Goal: Task Accomplishment & Management: Manage account settings

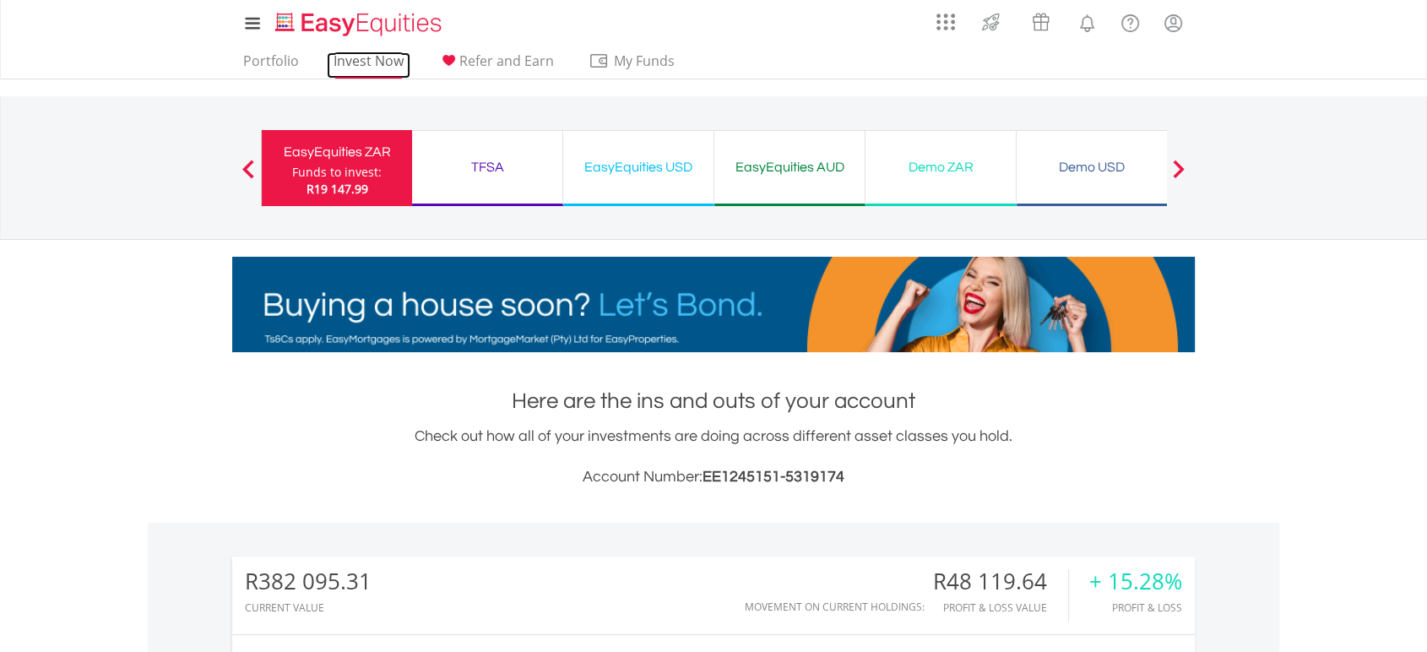
click at [354, 59] on link "Invest Now" at bounding box center [369, 65] width 84 height 26
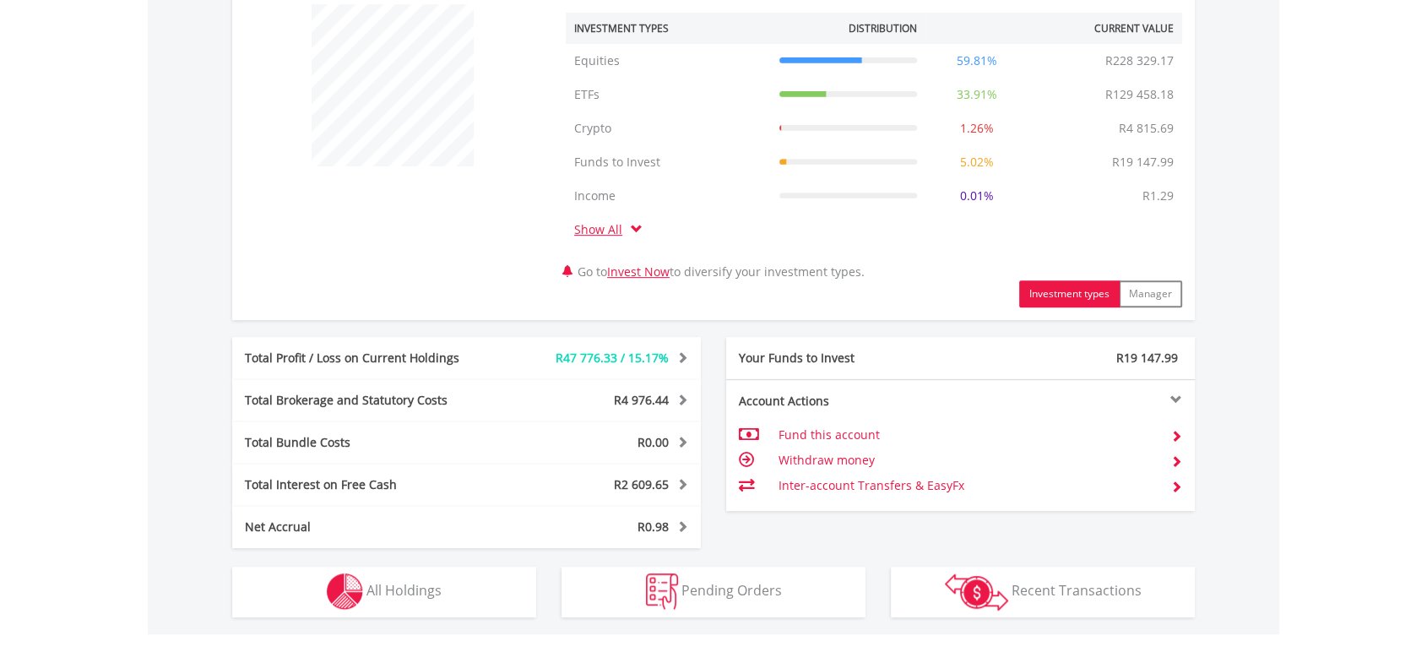
scroll to position [662, 0]
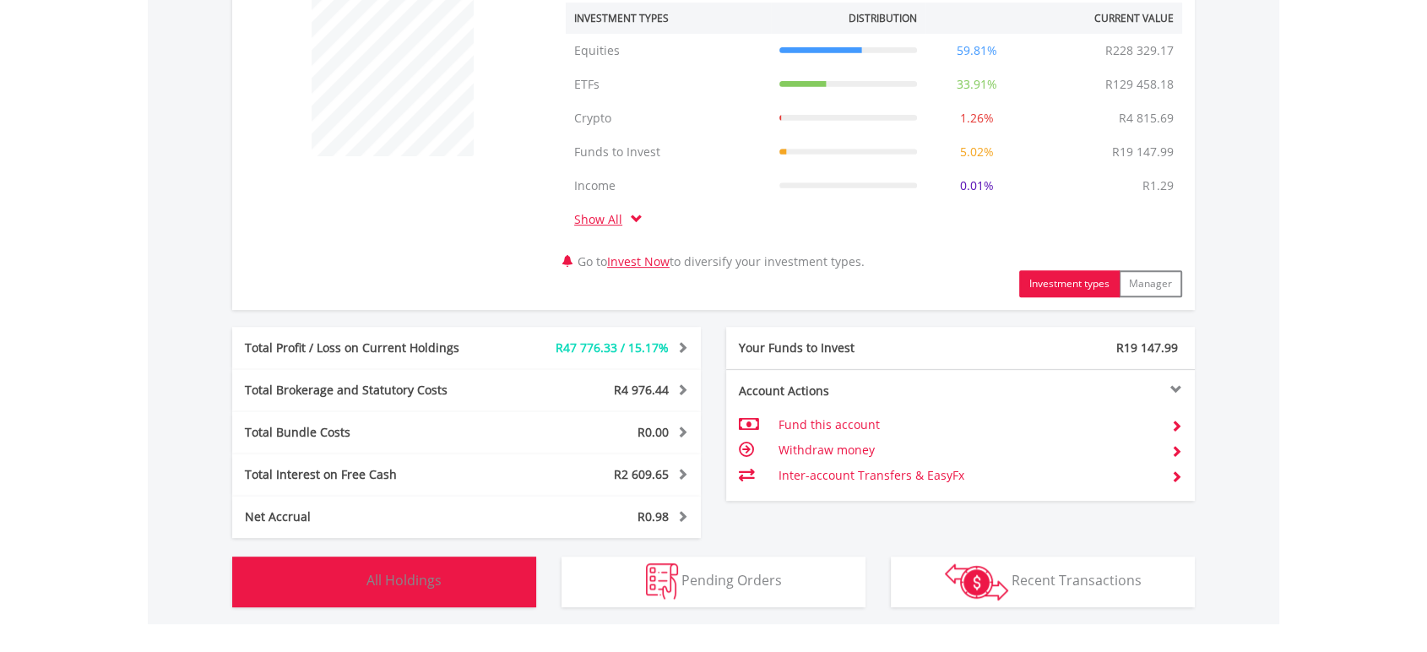
click at [345, 569] on img "button" at bounding box center [345, 581] width 36 height 36
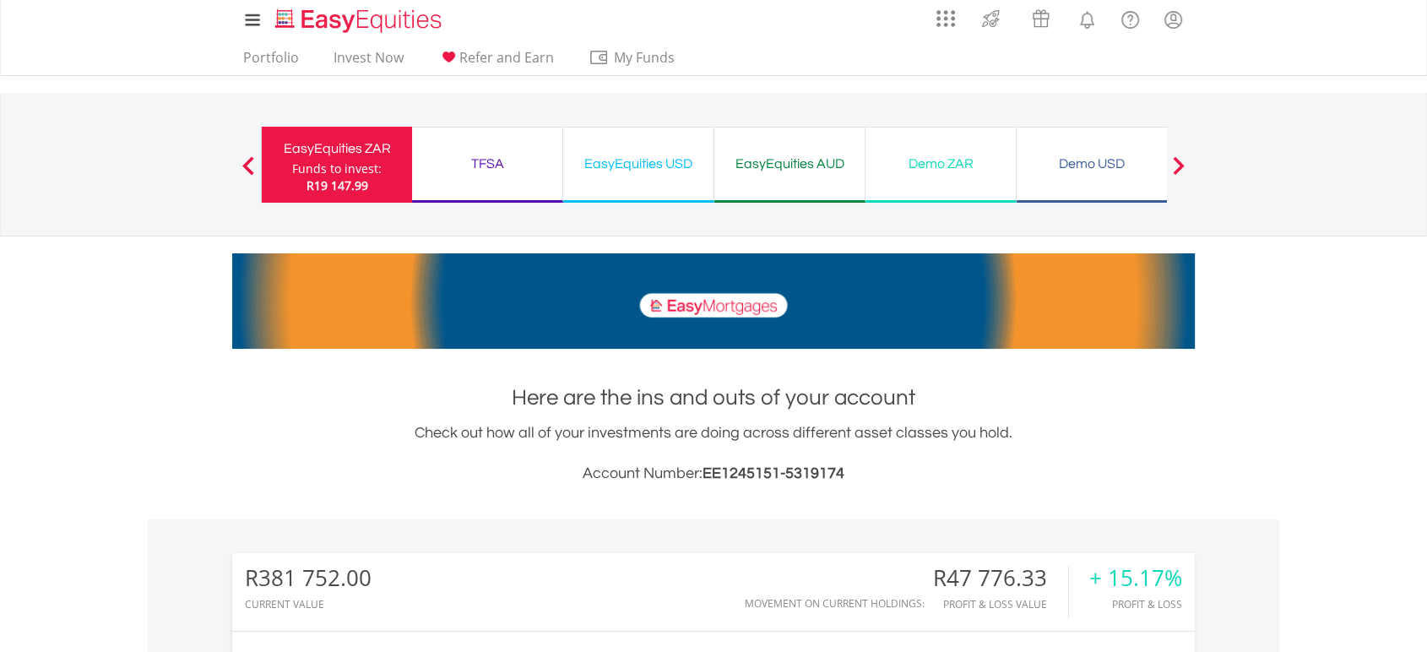
scroll to position [0, 0]
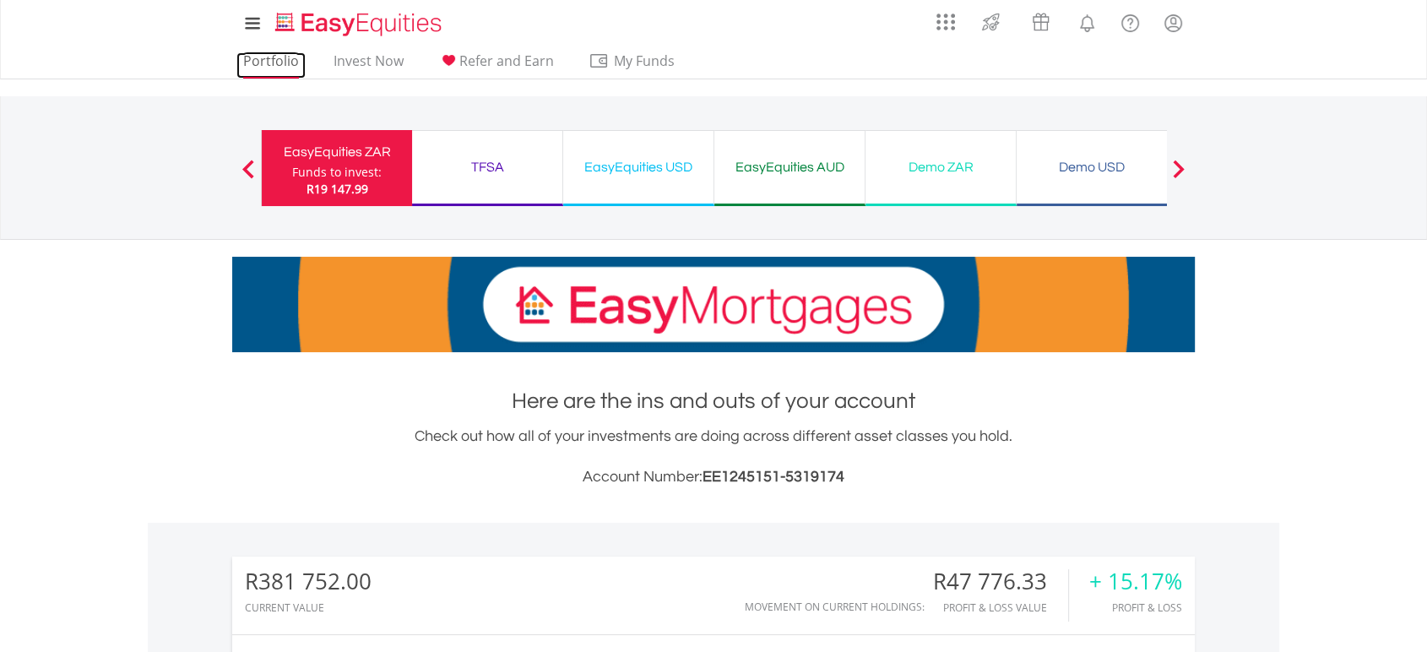
click at [292, 69] on link "Portfolio" at bounding box center [270, 65] width 69 height 26
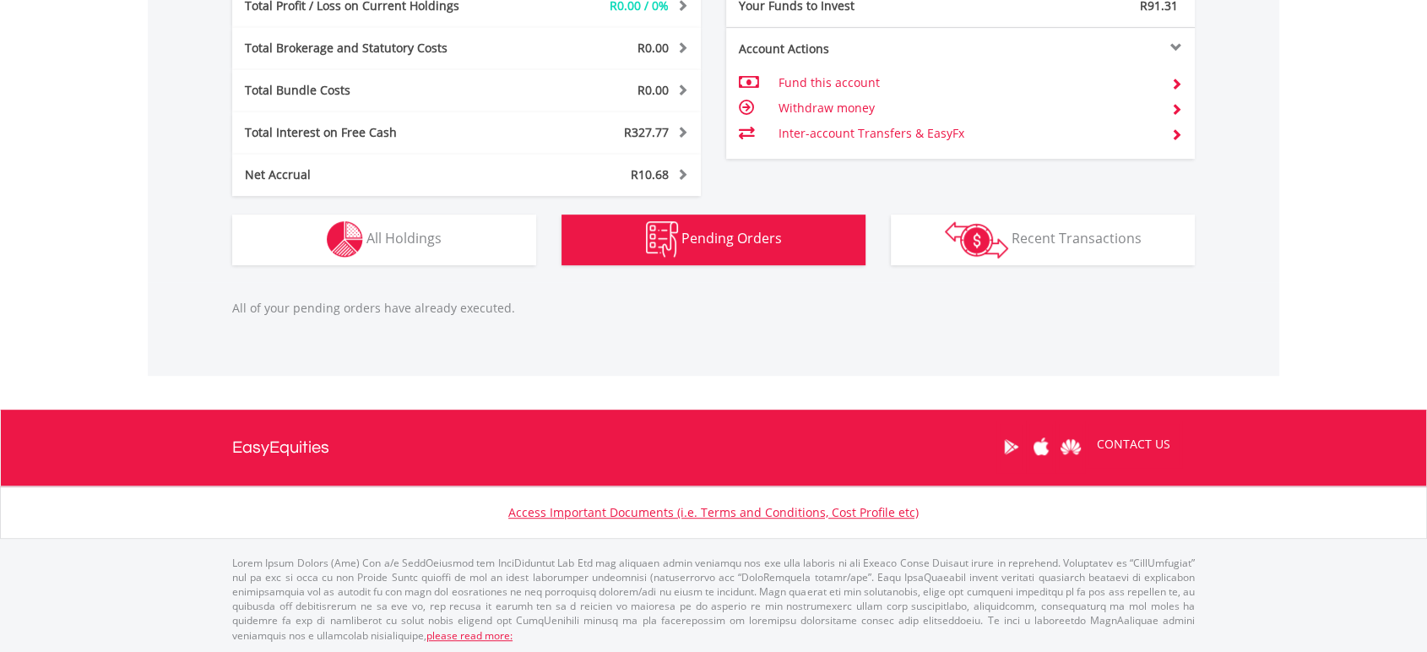
scroll to position [162, 320]
click at [765, 222] on button "Pending Orders Pending Orders" at bounding box center [714, 240] width 304 height 51
click at [763, 235] on span "Pending Orders" at bounding box center [732, 238] width 100 height 19
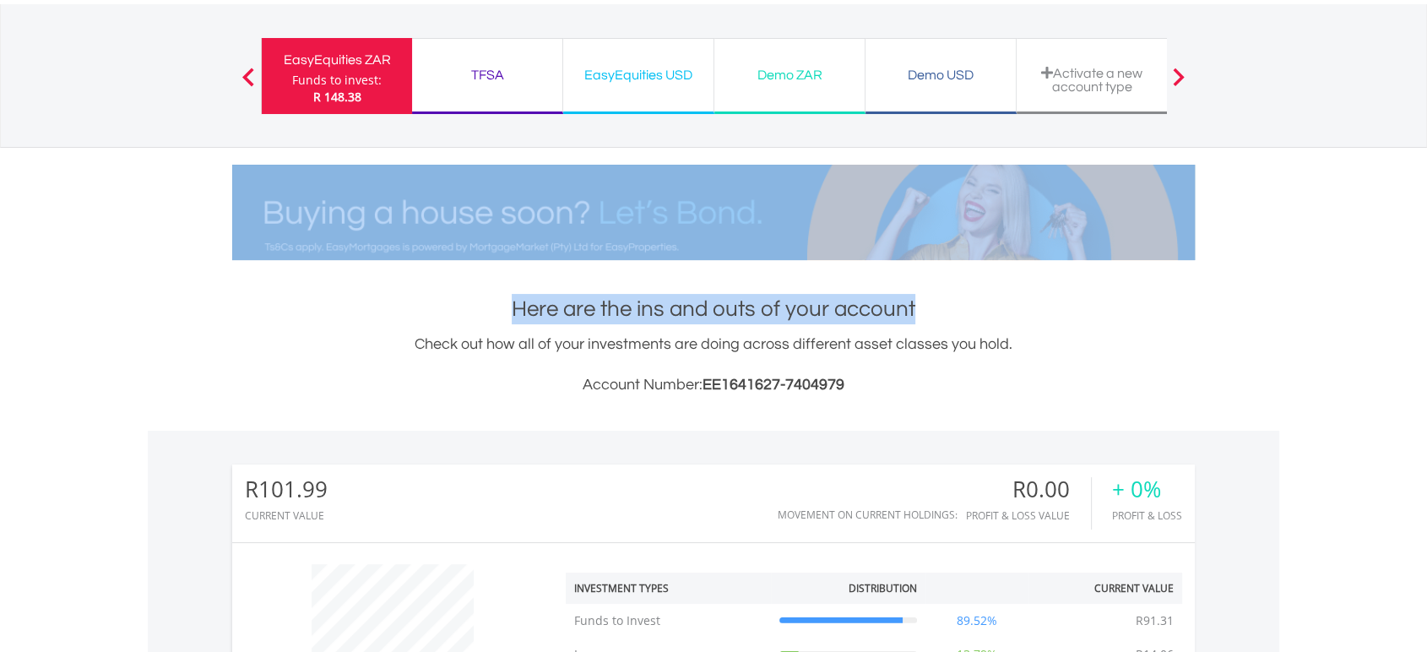
scroll to position [0, 0]
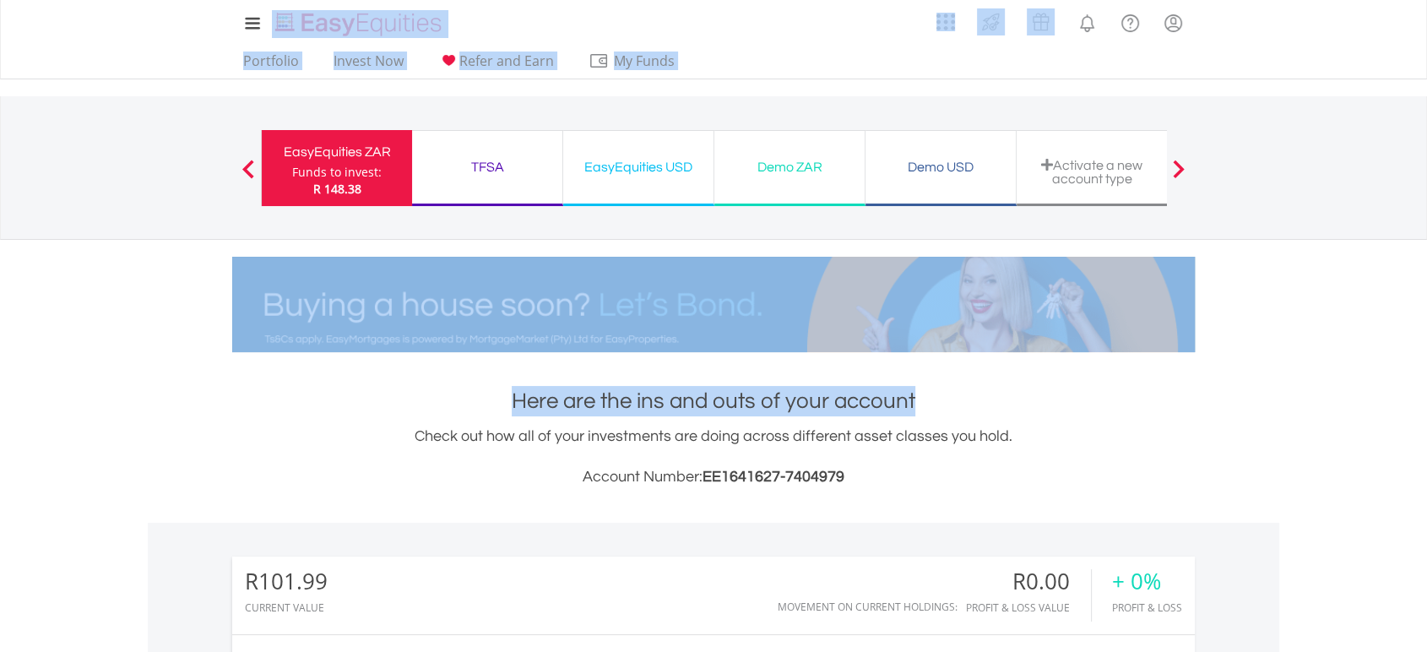
drag, startPoint x: 1424, startPoint y: 117, endPoint x: 1440, endPoint y: -37, distance: 155.4
click at [1353, 145] on nav "EasyEquities ZAR Funds to invest: R 148.38 TFSA Funds to invest: R 148.38 EasyE…" at bounding box center [713, 168] width 1427 height 144
click at [204, 47] on nav "My Investments Invest Now New Listings Sell My Recurring Investments Pending Or…" at bounding box center [713, 39] width 1427 height 79
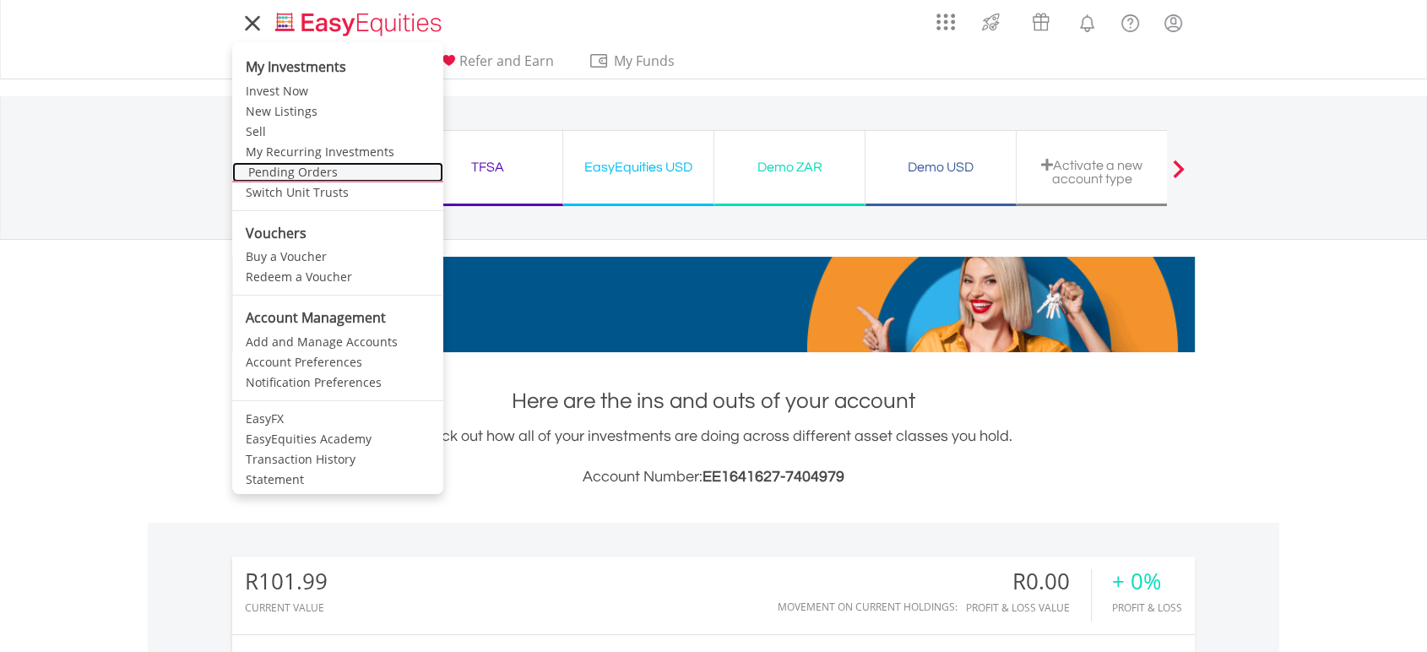
click at [283, 166] on link "Pending Orders" at bounding box center [337, 172] width 211 height 20
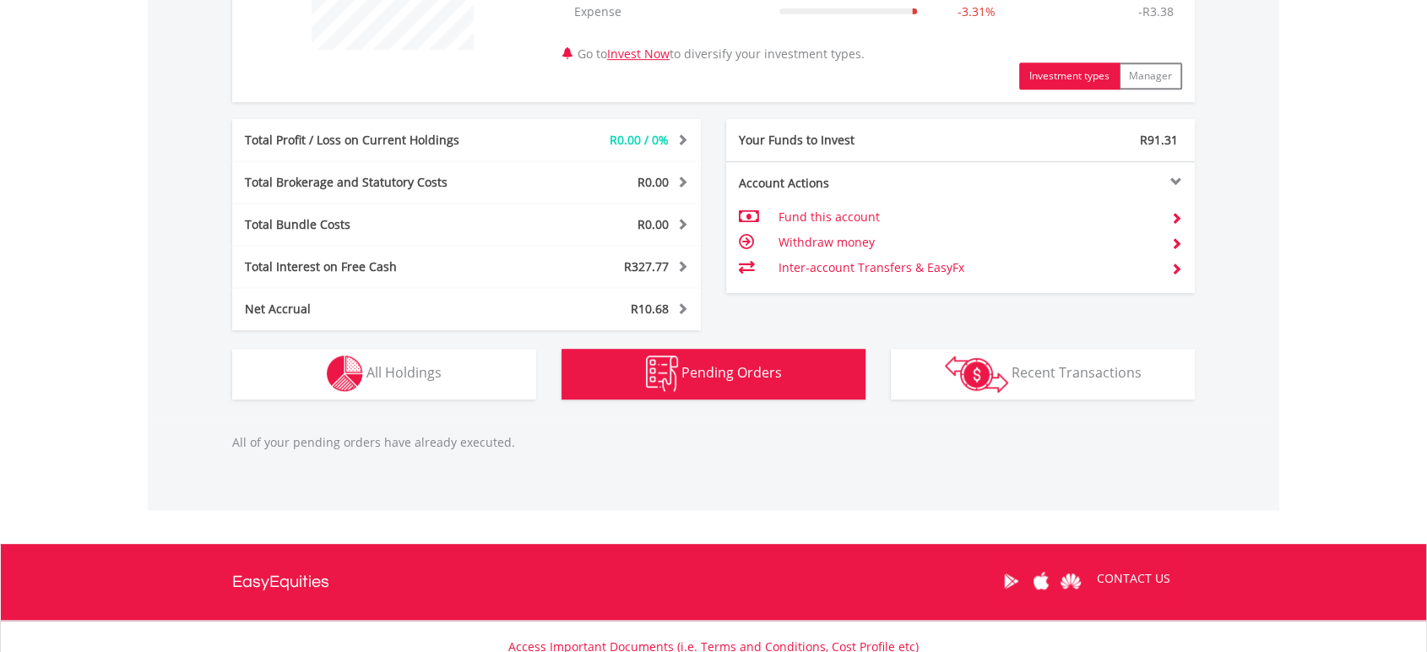
scroll to position [903, 0]
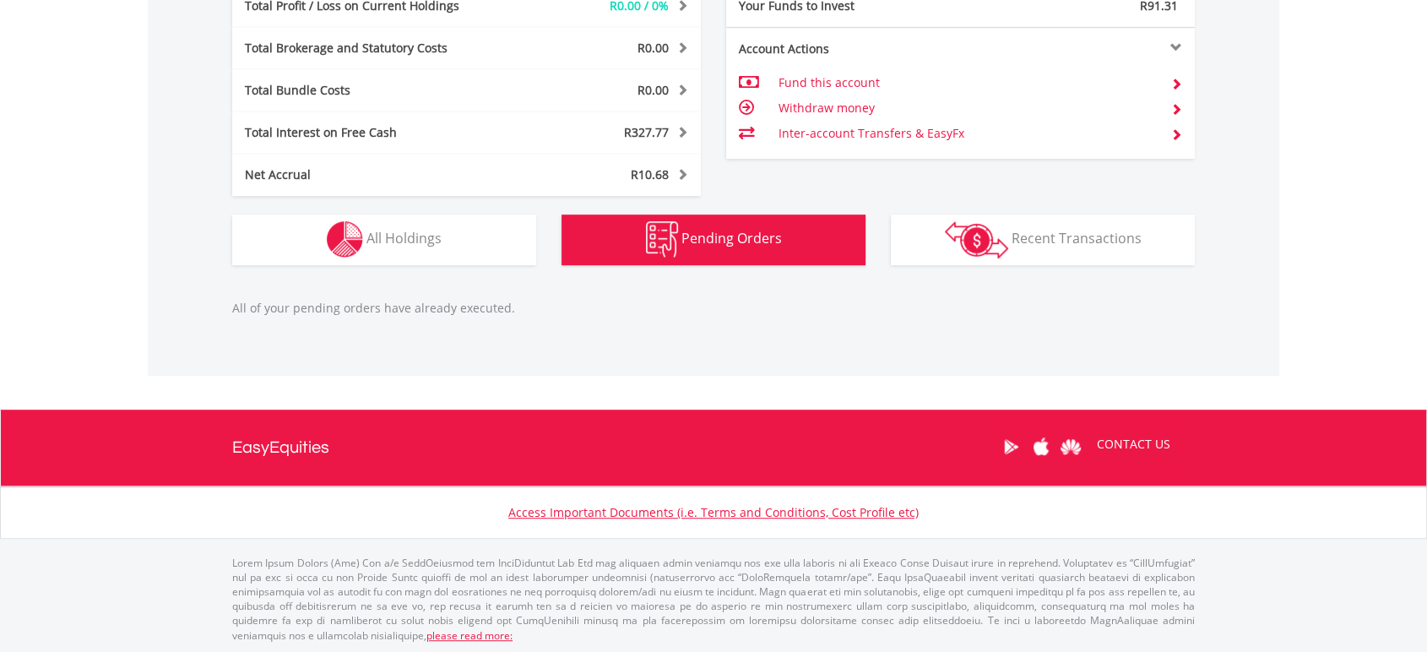
click at [758, 235] on span "Pending Orders" at bounding box center [732, 238] width 100 height 19
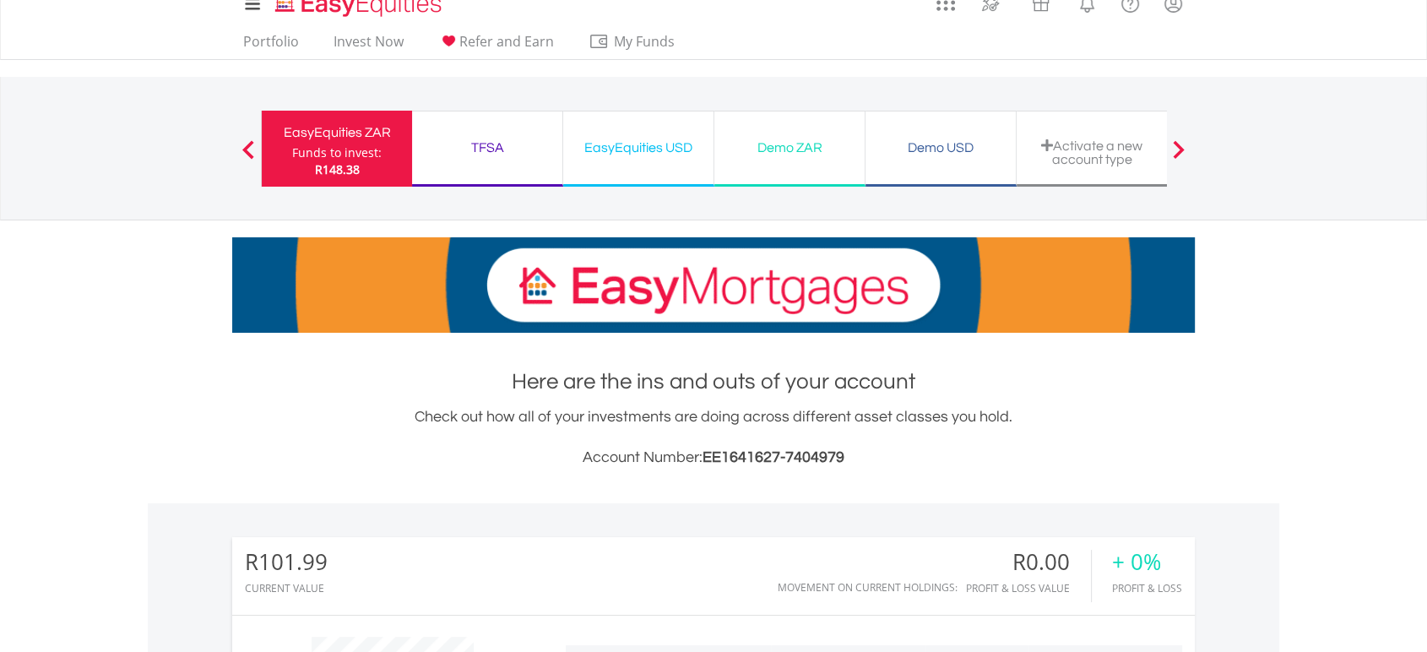
scroll to position [0, 0]
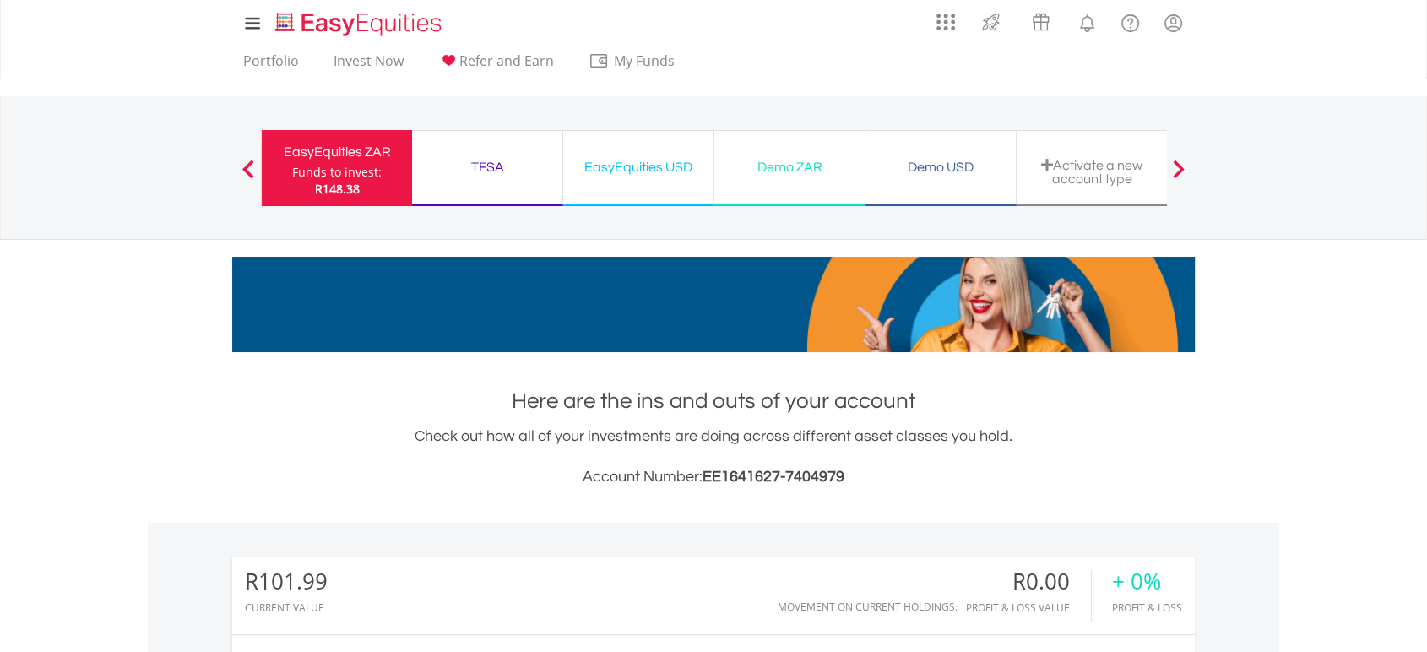
click at [670, 161] on div "EasyEquities USD" at bounding box center [638, 167] width 130 height 24
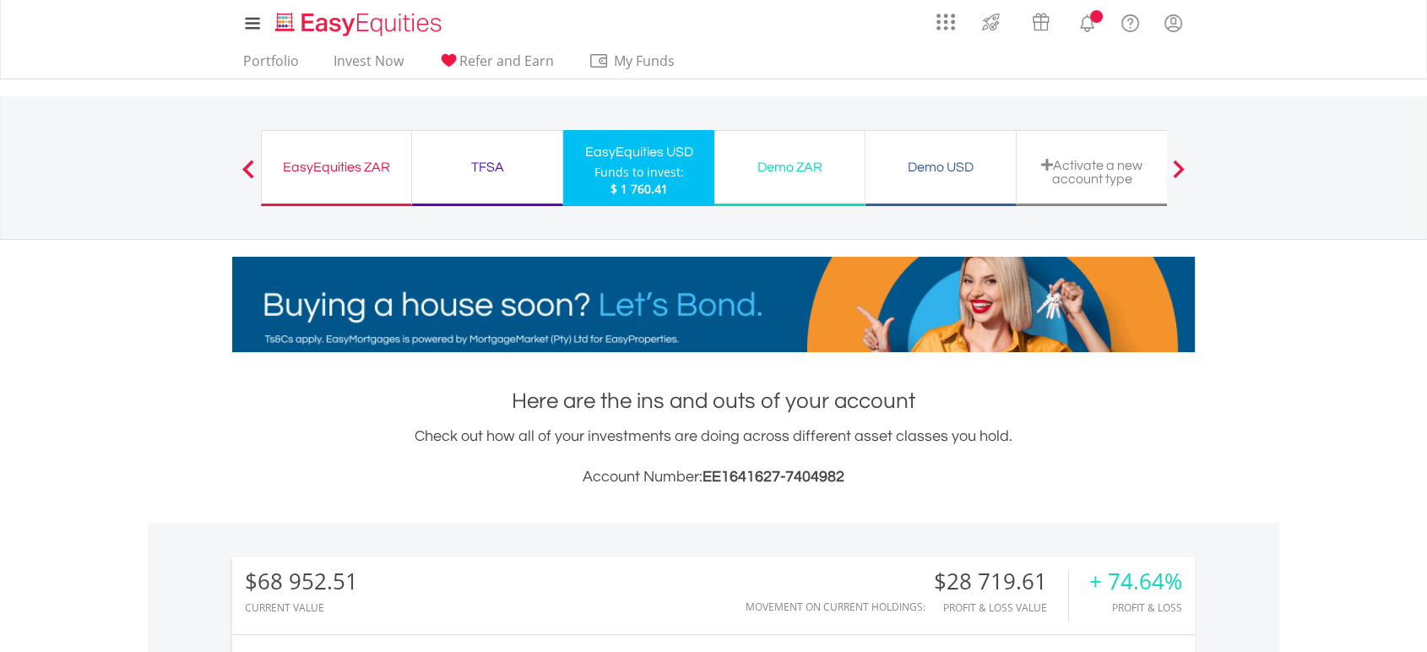
scroll to position [162, 320]
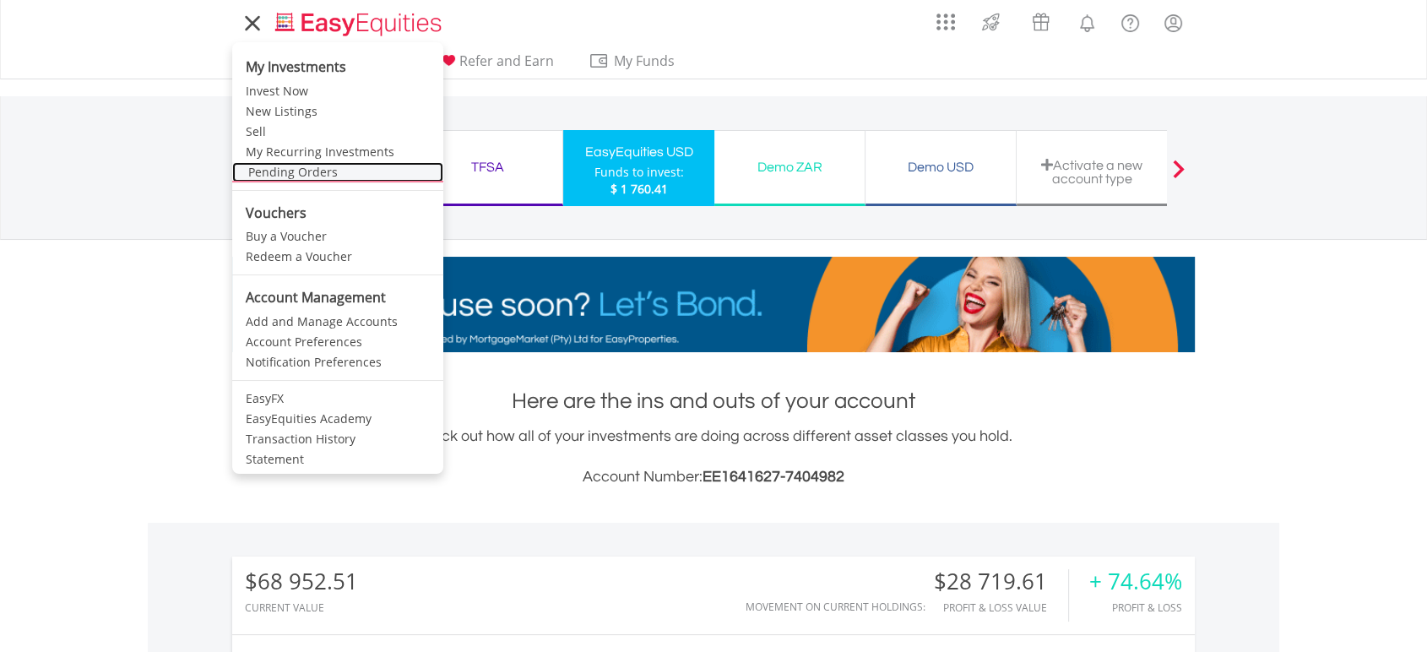
click at [291, 169] on link "Pending Orders" at bounding box center [337, 172] width 211 height 20
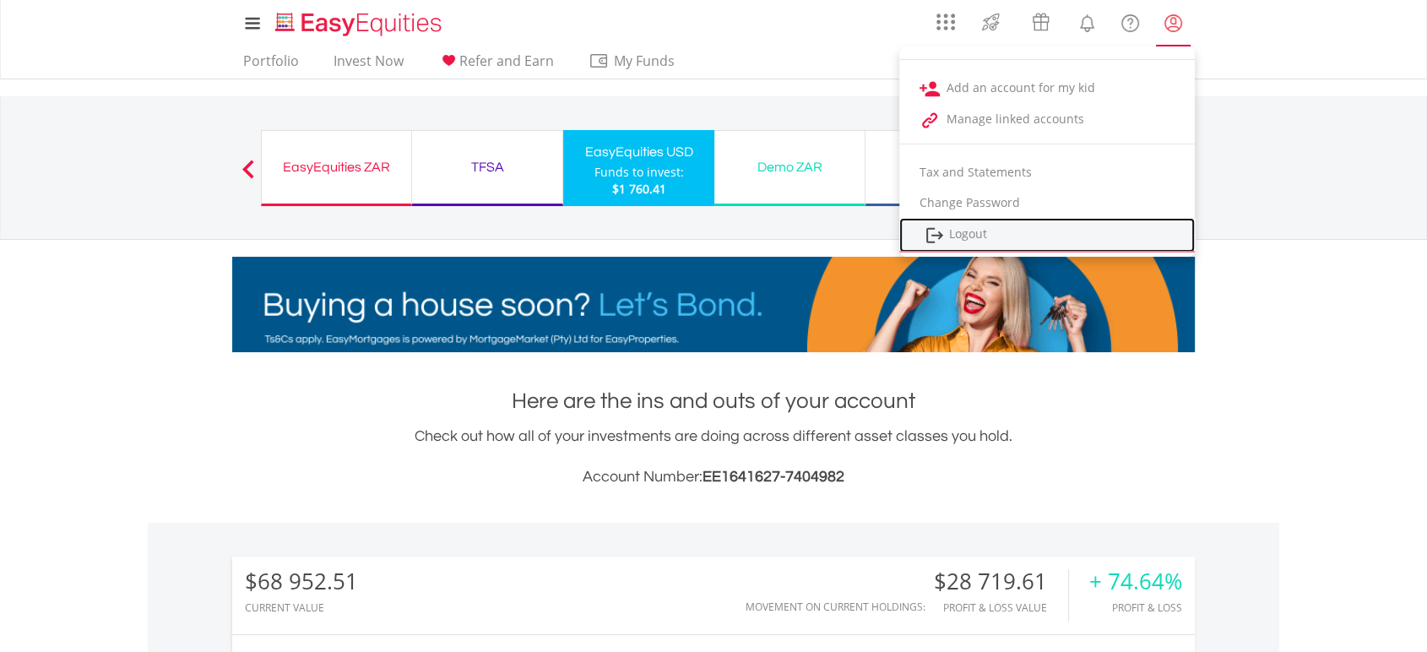
click at [959, 228] on link "Logout" at bounding box center [1047, 235] width 296 height 35
